Goal: Navigation & Orientation: Find specific page/section

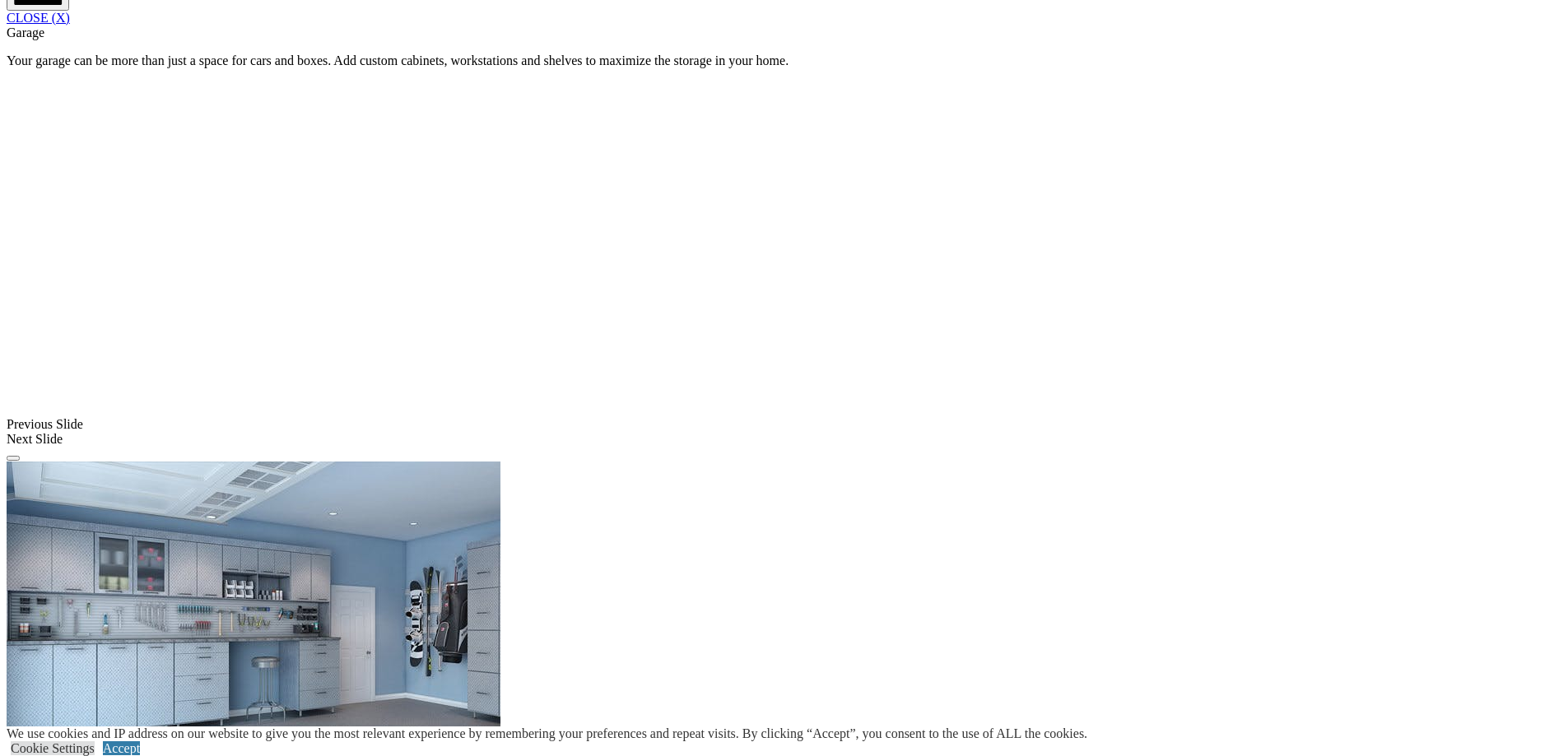
scroll to position [1525, 0]
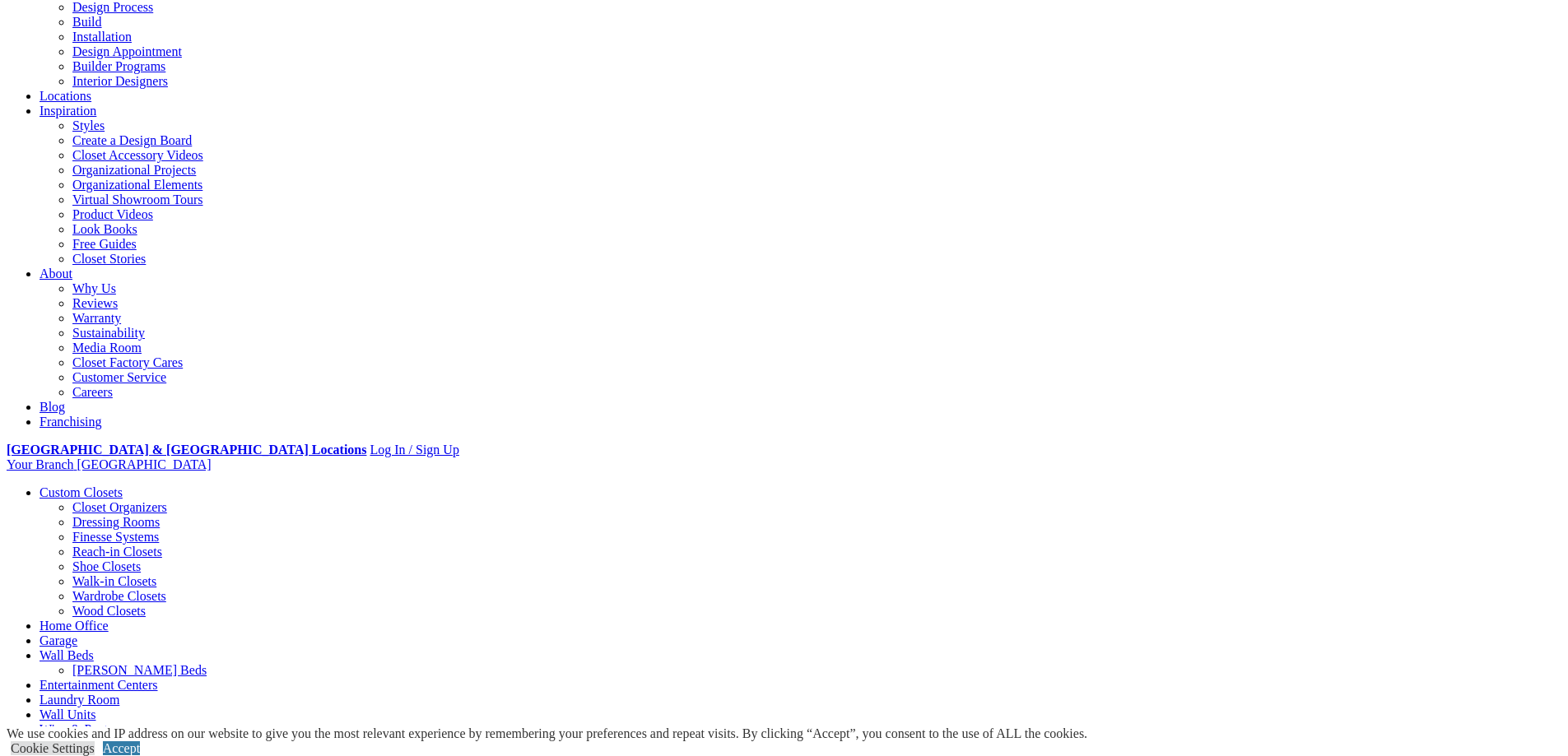
scroll to position [216, 0]
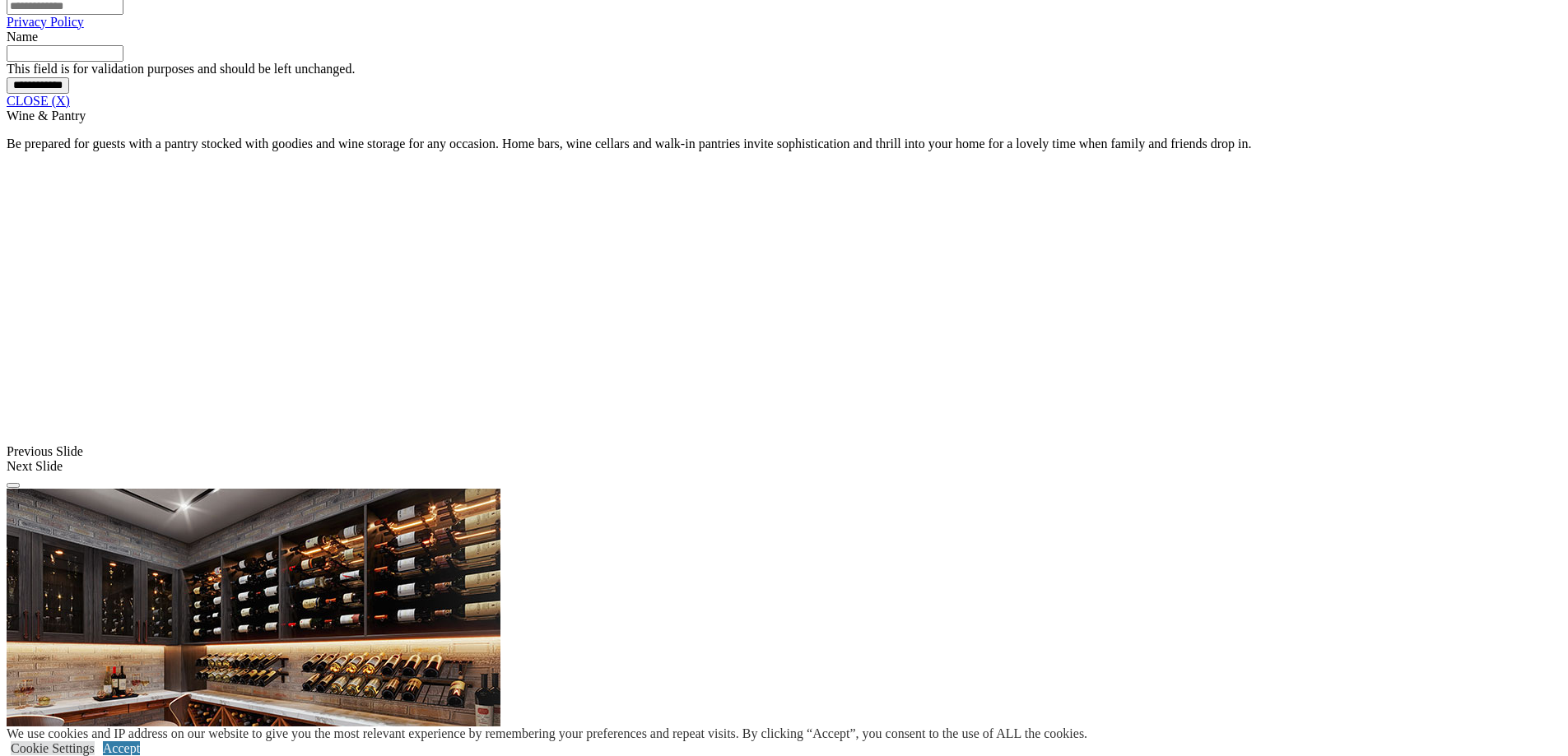
scroll to position [1508, 0]
